Goal: Task Accomplishment & Management: Use online tool/utility

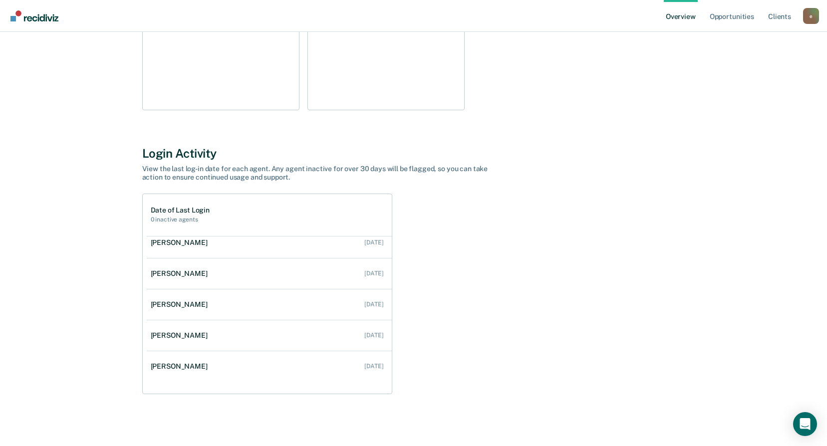
scroll to position [38, 0]
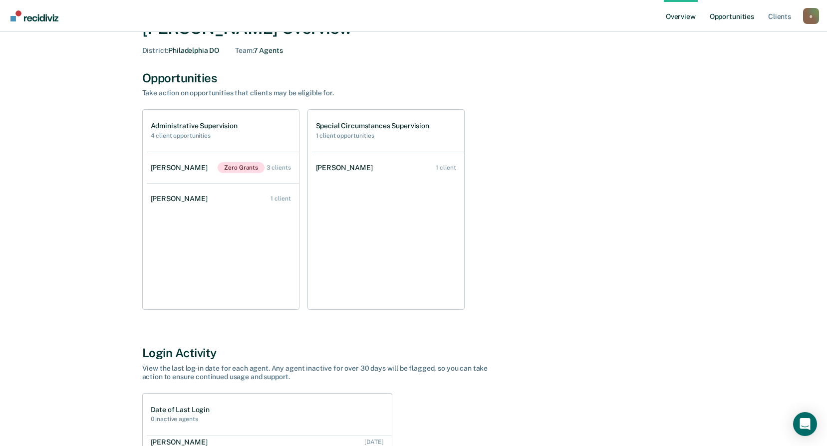
click at [735, 22] on link "Opportunities" at bounding box center [732, 16] width 48 height 32
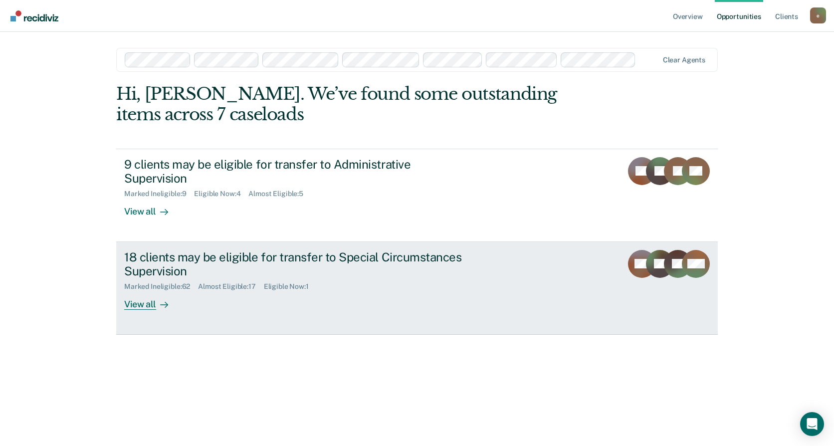
click at [245, 250] on div "18 clients may be eligible for transfer to Special Circumstances Supervision" at bounding box center [299, 264] width 350 height 29
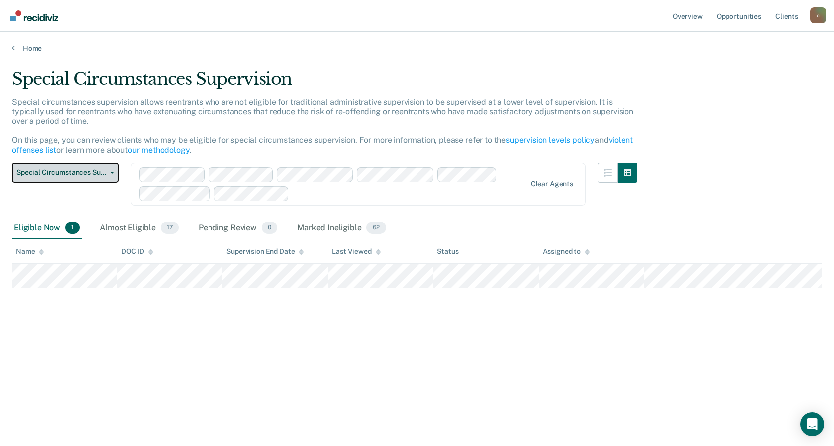
click at [59, 173] on span "Special Circumstances Supervision" at bounding box center [61, 172] width 90 height 8
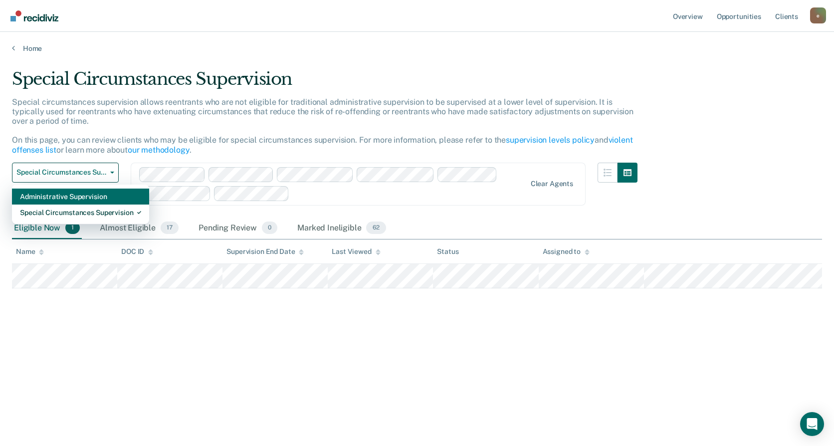
click at [64, 194] on div "Administrative Supervision" at bounding box center [80, 197] width 121 height 16
